Goal: Task Accomplishment & Management: Complete application form

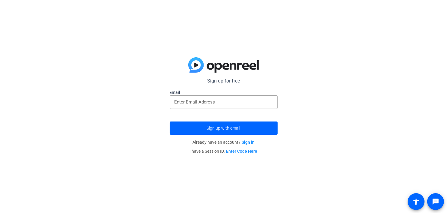
click at [187, 95] on label "Email" at bounding box center [223, 92] width 108 height 6
click at [188, 102] on input "email" at bounding box center [223, 101] width 98 height 7
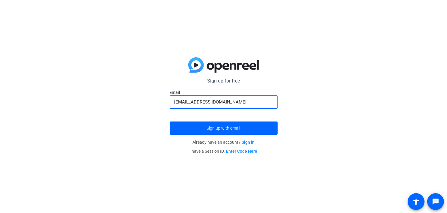
type input "[EMAIL_ADDRESS][DOMAIN_NAME]"
click at [169, 121] on button "Sign up with email" at bounding box center [223, 127] width 108 height 13
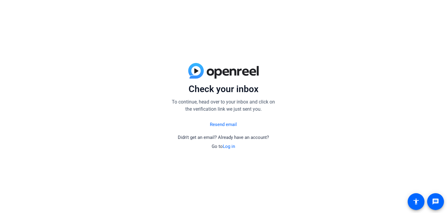
click at [212, 123] on link "Resend email" at bounding box center [223, 124] width 27 height 7
